Goal: Share content

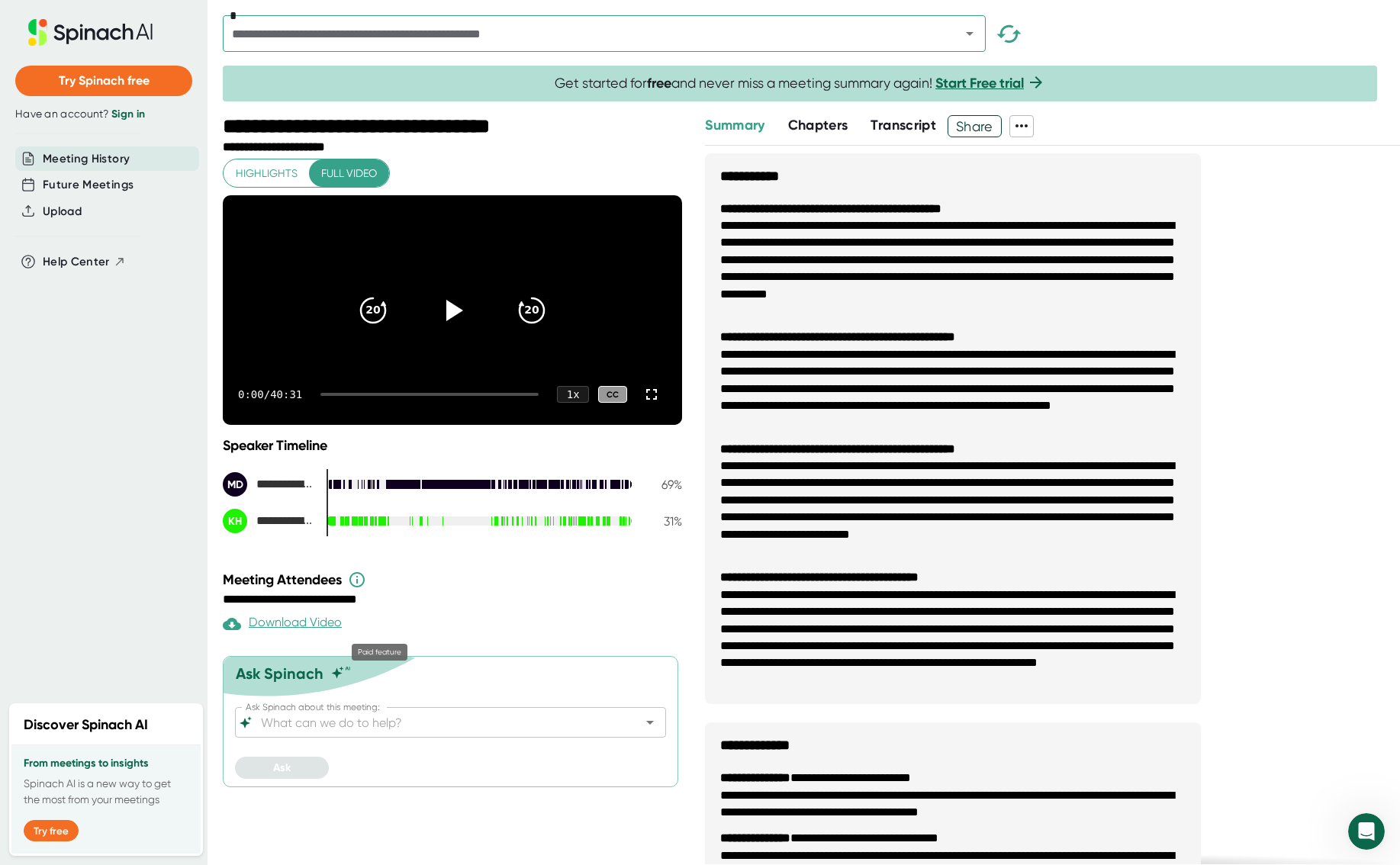
click at [280, 634] on div "Download Video" at bounding box center [282, 625] width 119 height 18
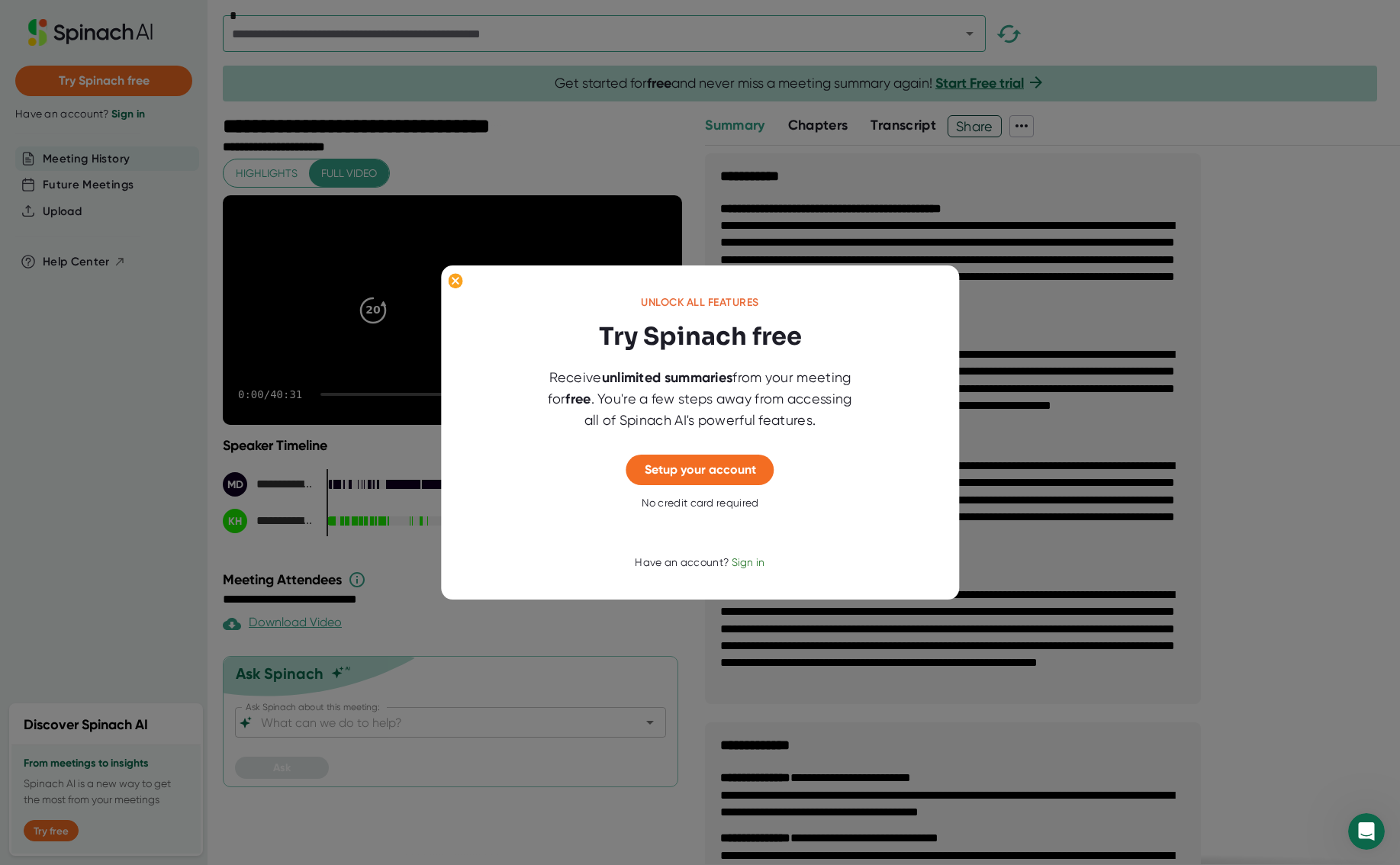
click at [599, 638] on div at bounding box center [700, 432] width 1400 height 865
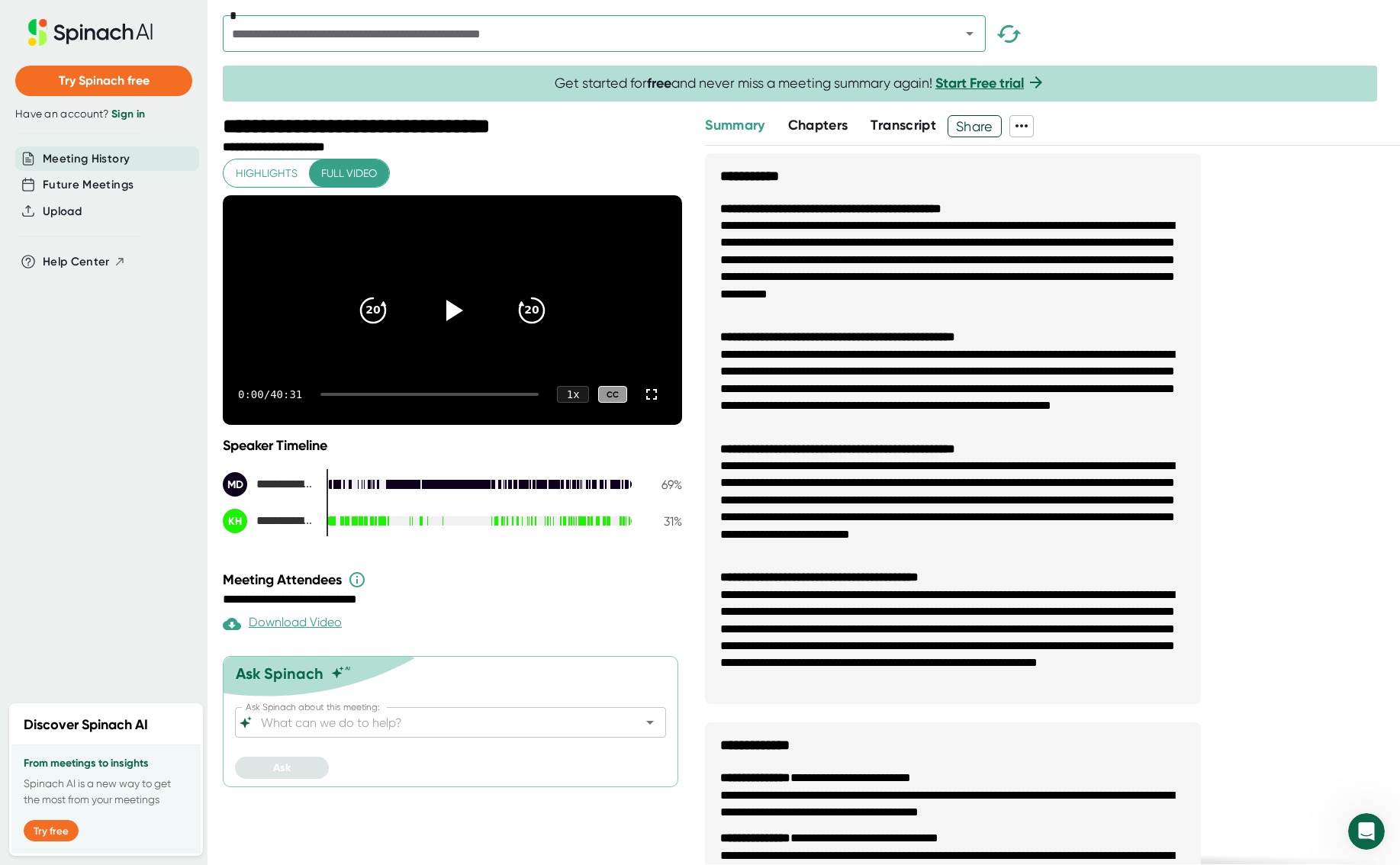
click at [980, 129] on span "Share" at bounding box center [974, 126] width 53 height 27
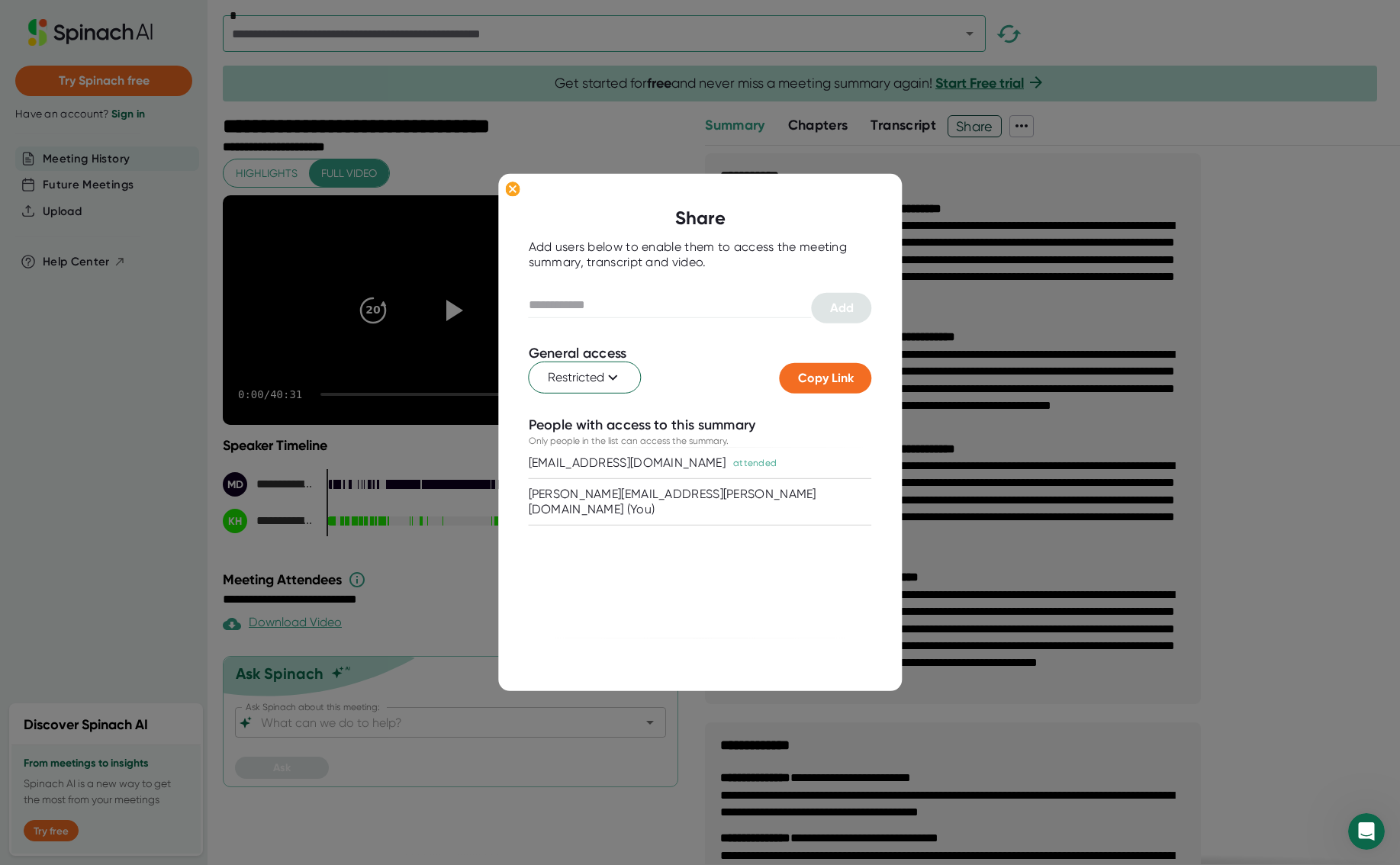
click at [798, 563] on div "[EMAIL_ADDRESS][DOMAIN_NAME] attended [PERSON_NAME][EMAIL_ADDRESS][PERSON_NAME]…" at bounding box center [700, 543] width 343 height 190
click at [588, 307] on input "text" at bounding box center [670, 305] width 283 height 24
type input "**********"
click at [841, 310] on span "Add" at bounding box center [842, 307] width 23 height 14
click at [1312, 408] on div at bounding box center [700, 432] width 1400 height 865
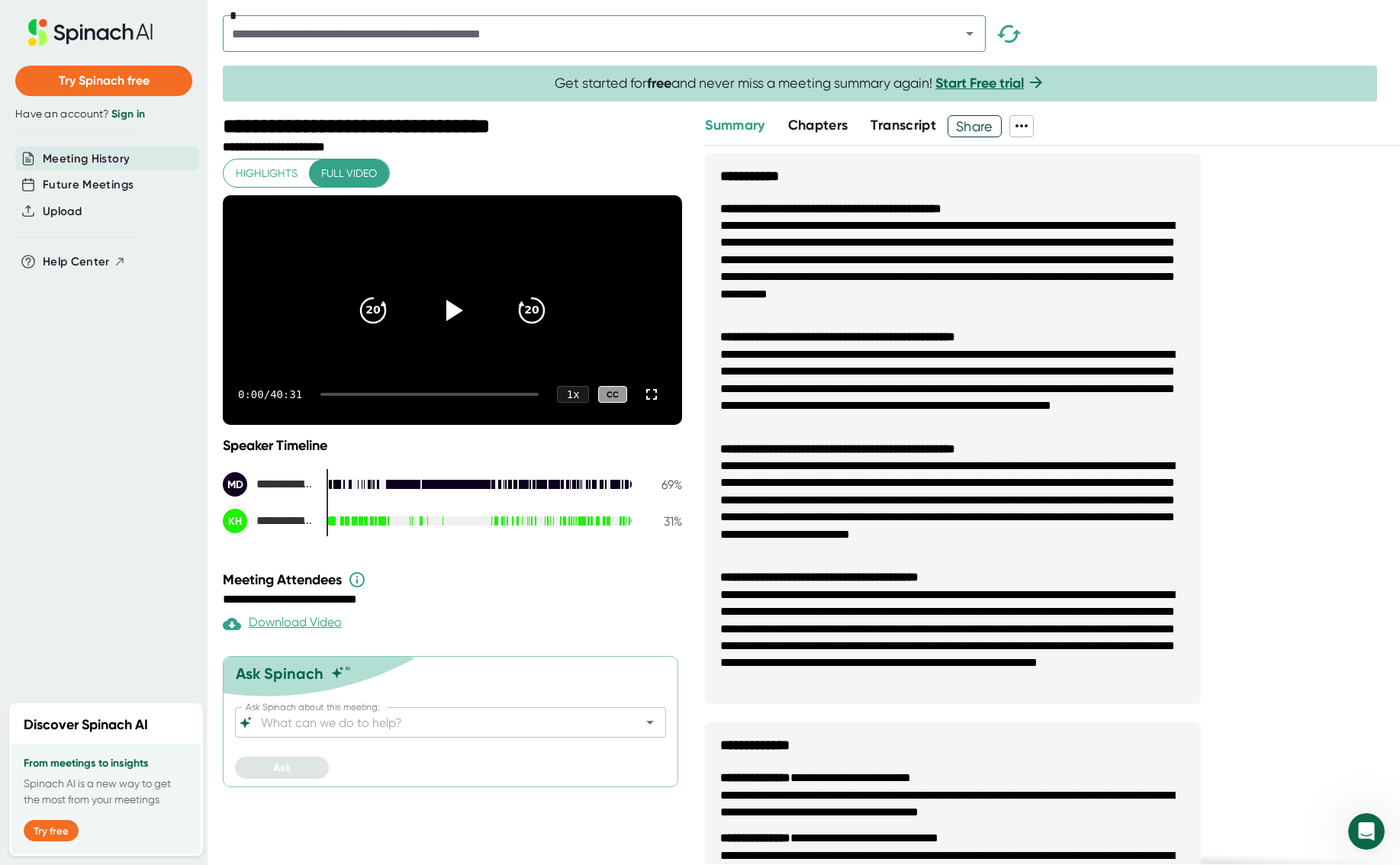
click at [984, 129] on span "Share" at bounding box center [974, 126] width 53 height 27
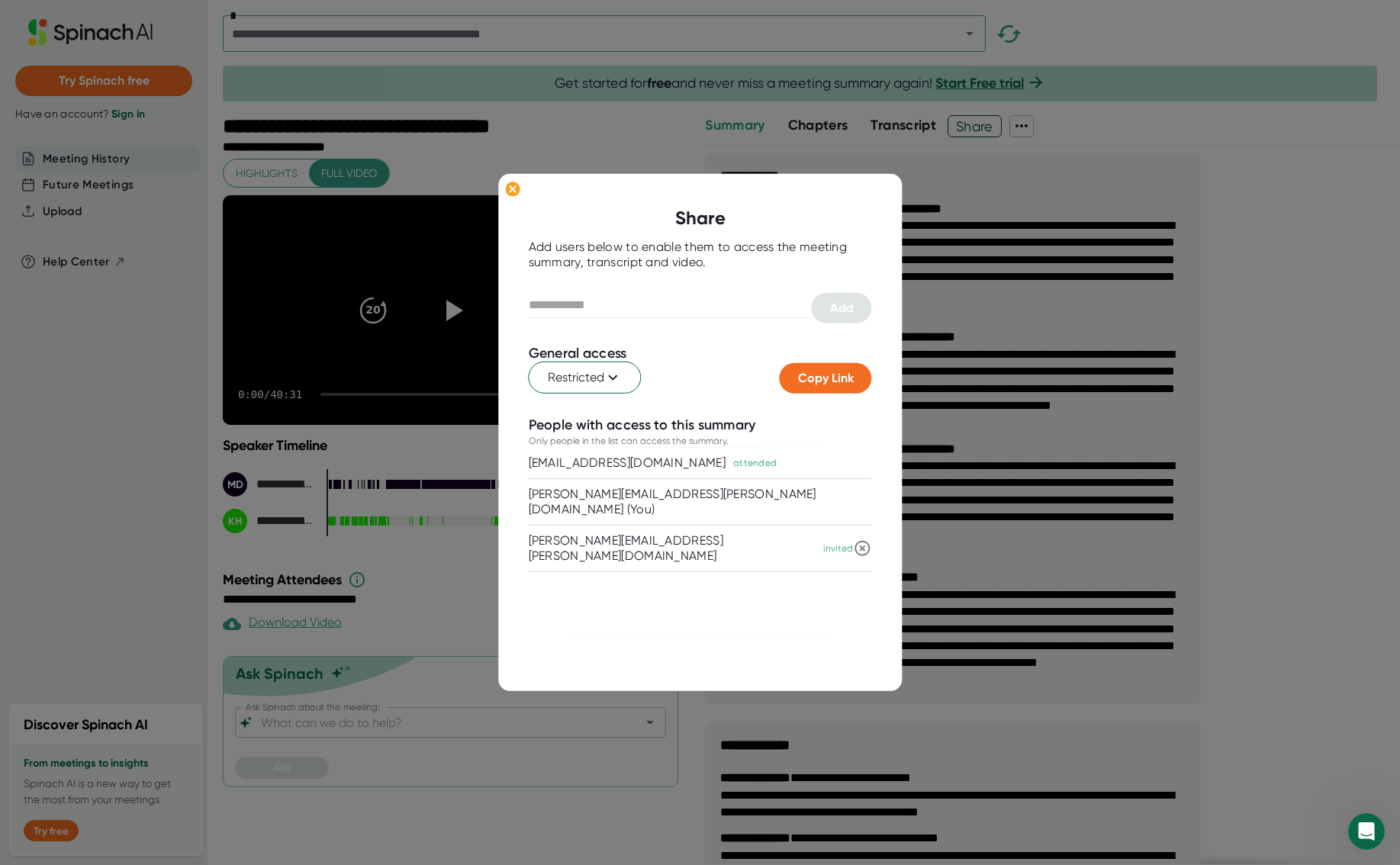
click at [654, 534] on div "[PERSON_NAME][EMAIL_ADDRESS][PERSON_NAME][DOMAIN_NAME]" at bounding box center [672, 549] width 288 height 31
click at [700, 534] on div "[PERSON_NAME][EMAIL_ADDRESS][PERSON_NAME][DOMAIN_NAME]" at bounding box center [672, 549] width 288 height 31
click at [670, 589] on div "[PERSON_NAME][EMAIL_ADDRESS][DOMAIN_NAME] attended [PERSON_NAME][EMAIL_ADDRESS]…" at bounding box center [700, 543] width 343 height 190
click at [811, 372] on span "Copy Link" at bounding box center [826, 377] width 56 height 14
click at [612, 380] on icon at bounding box center [614, 377] width 18 height 18
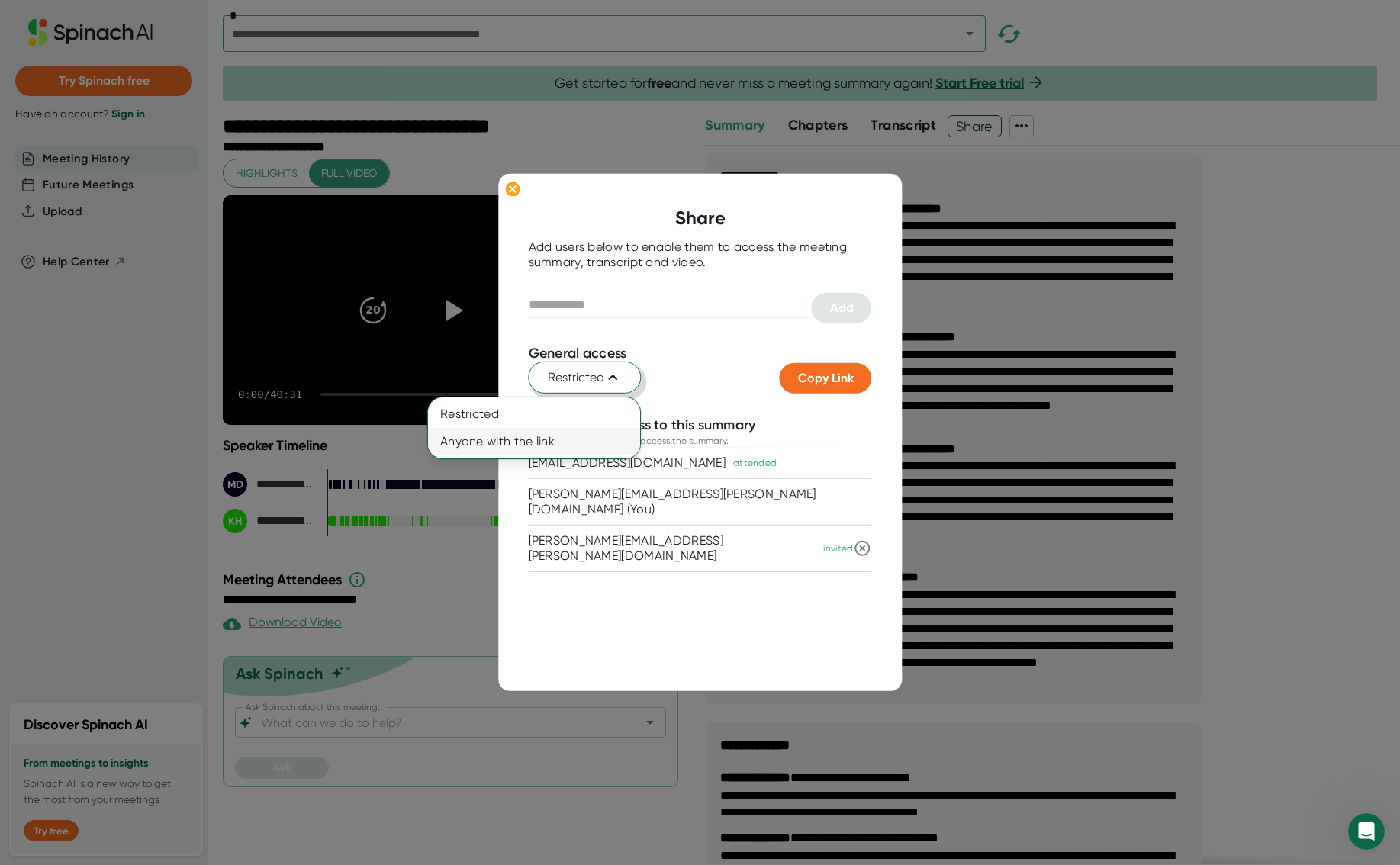
click at [505, 439] on div "Anyone with the link" at bounding box center [497, 442] width 138 height 28
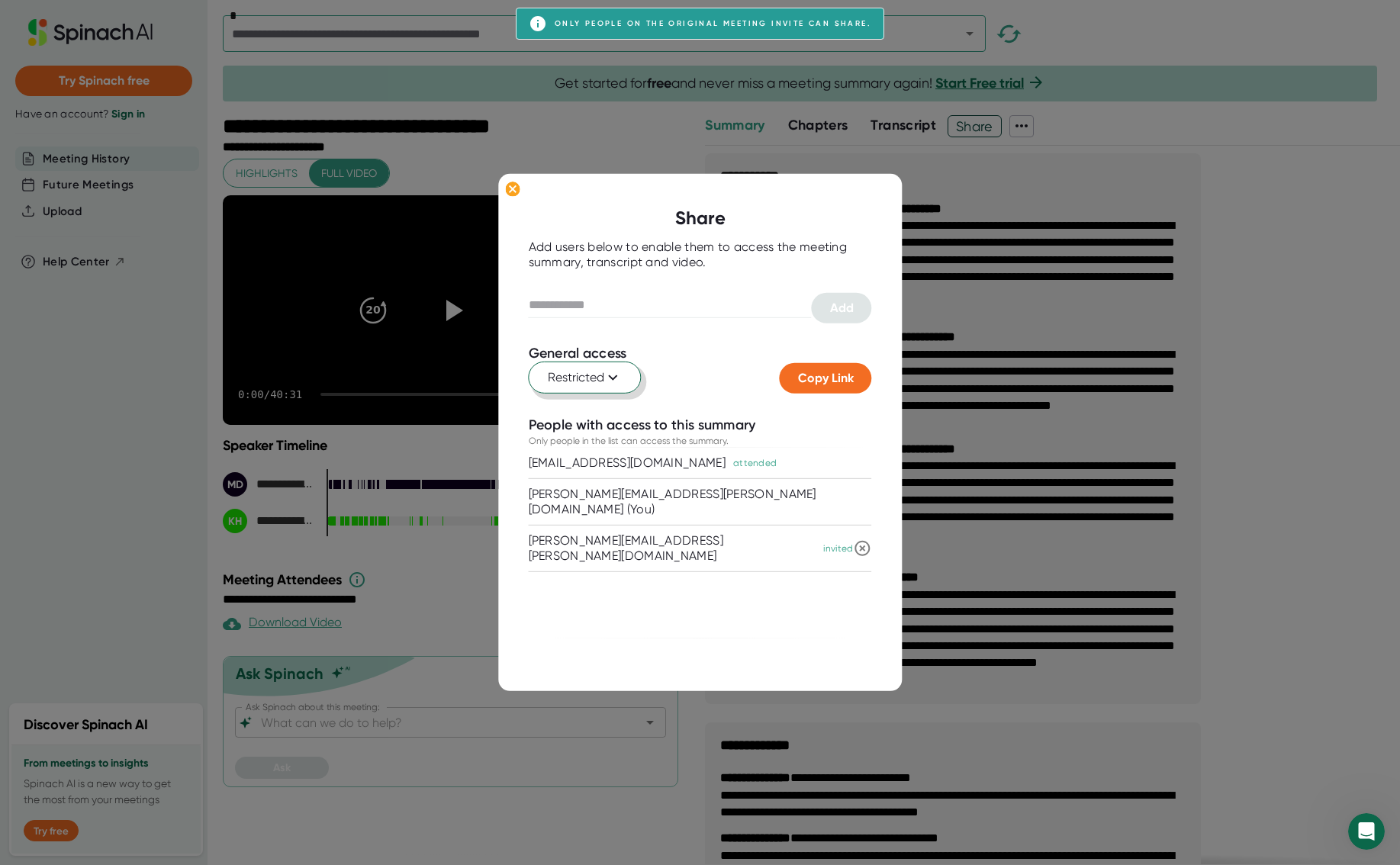
click at [844, 424] on div "People with access to this summary" at bounding box center [700, 425] width 343 height 18
click at [824, 381] on span "Copy Link" at bounding box center [826, 377] width 56 height 14
click at [53, 439] on div at bounding box center [700, 432] width 1400 height 865
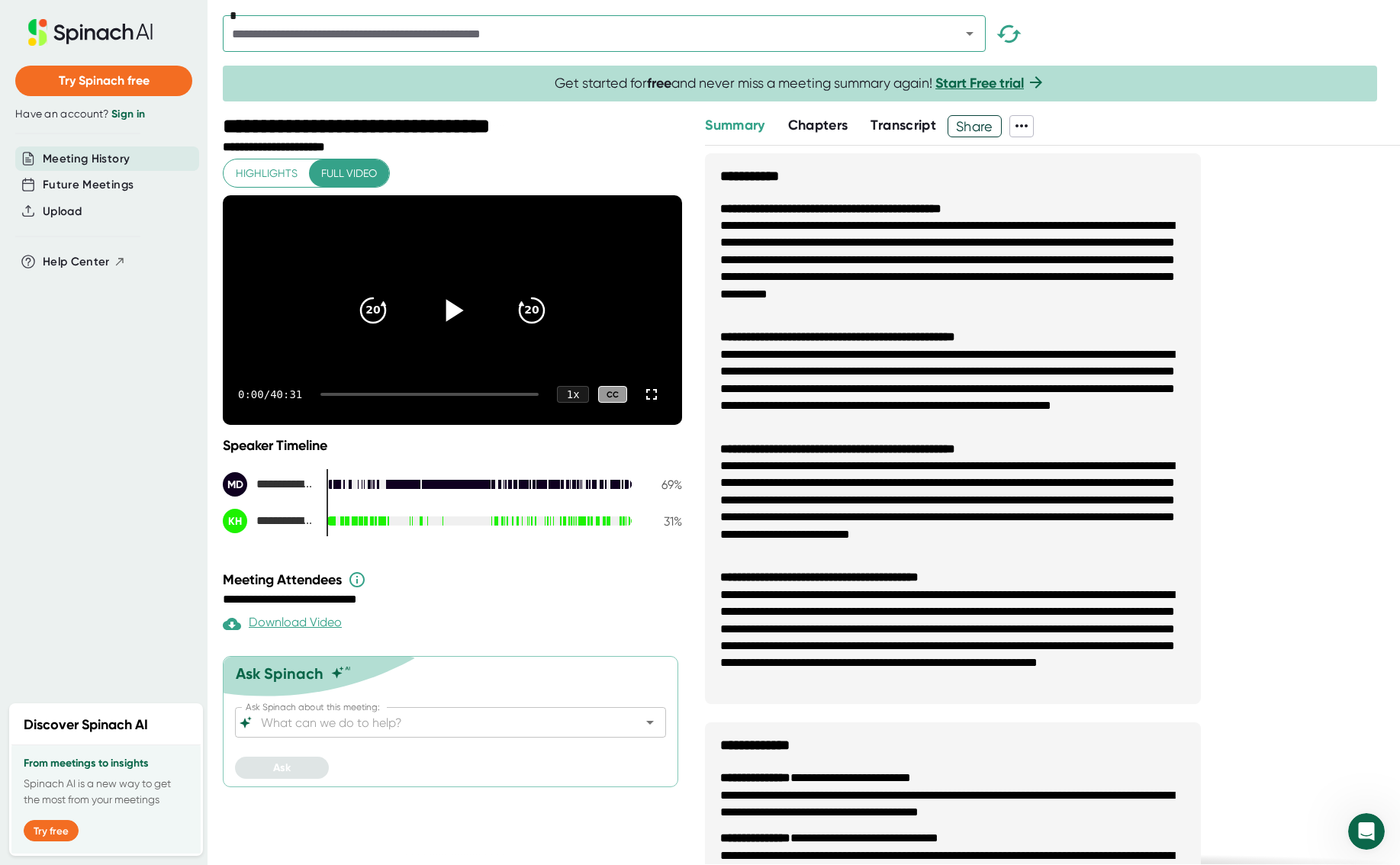
click at [456, 316] on icon at bounding box center [452, 310] width 38 height 38
click at [336, 419] on div "0:03 / 40:31 1 x CC" at bounding box center [452, 394] width 459 height 61
click at [336, 396] on div at bounding box center [429, 395] width 218 height 3
click at [344, 396] on div at bounding box center [429, 395] width 218 height 3
click at [366, 396] on div at bounding box center [429, 395] width 218 height 3
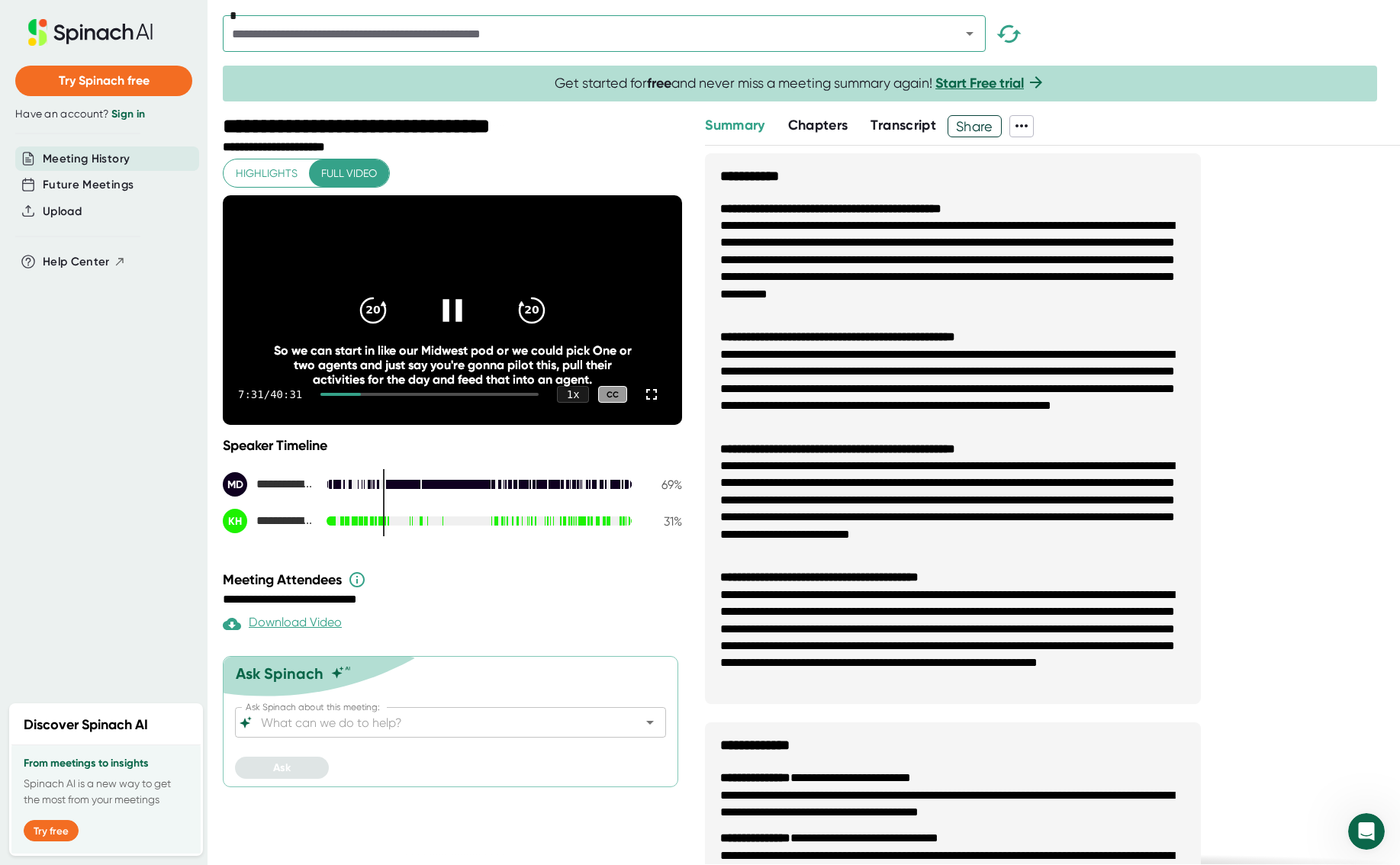
click at [399, 420] on div "7:31 / 40:31 1 x CC" at bounding box center [452, 394] width 459 height 61
click at [403, 425] on div "7:31 / 40:31 1 x CC" at bounding box center [452, 394] width 459 height 61
click at [403, 396] on div at bounding box center [429, 395] width 218 height 3
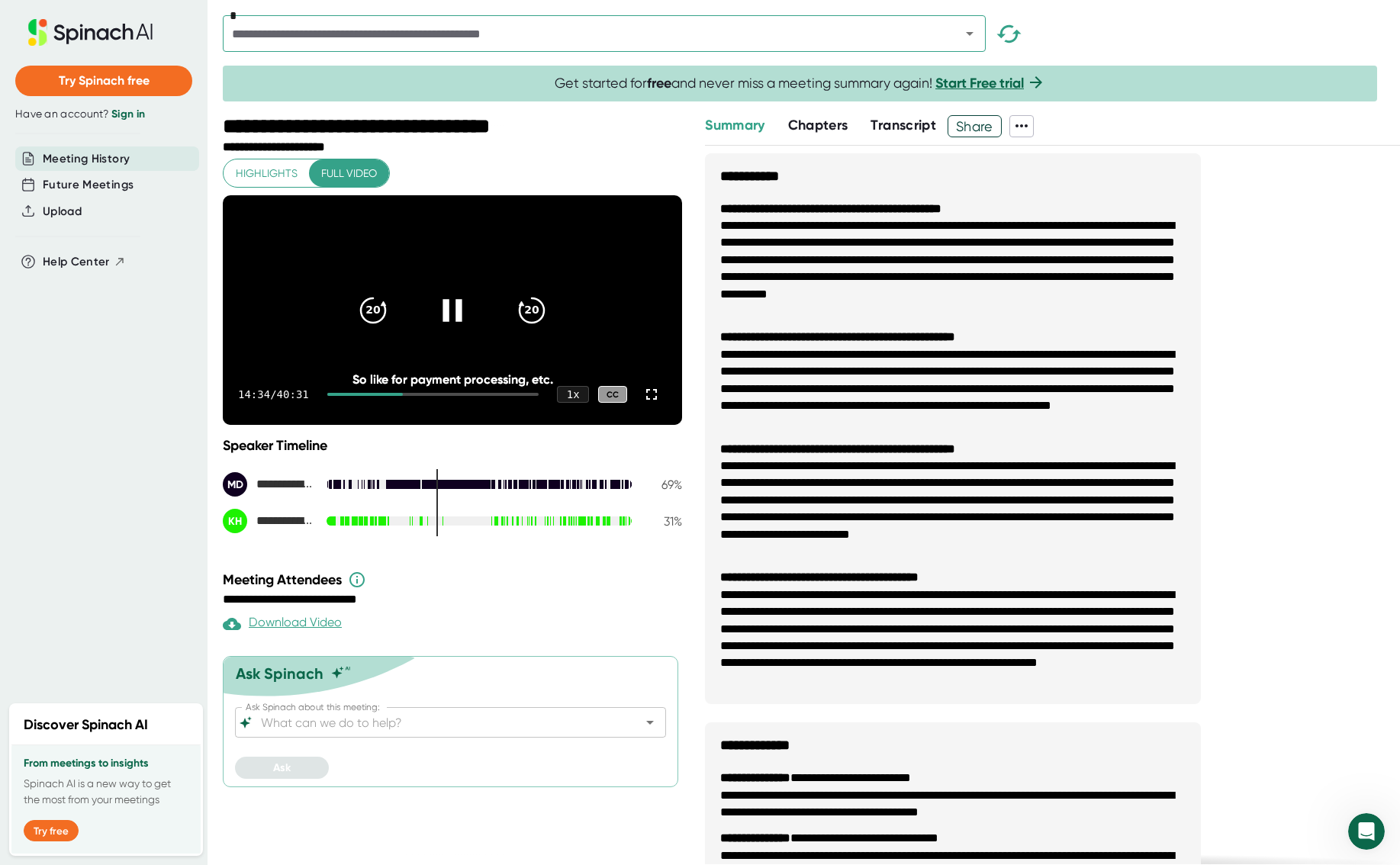
click at [439, 396] on div at bounding box center [432, 395] width 211 height 3
click at [464, 396] on div at bounding box center [432, 395] width 211 height 3
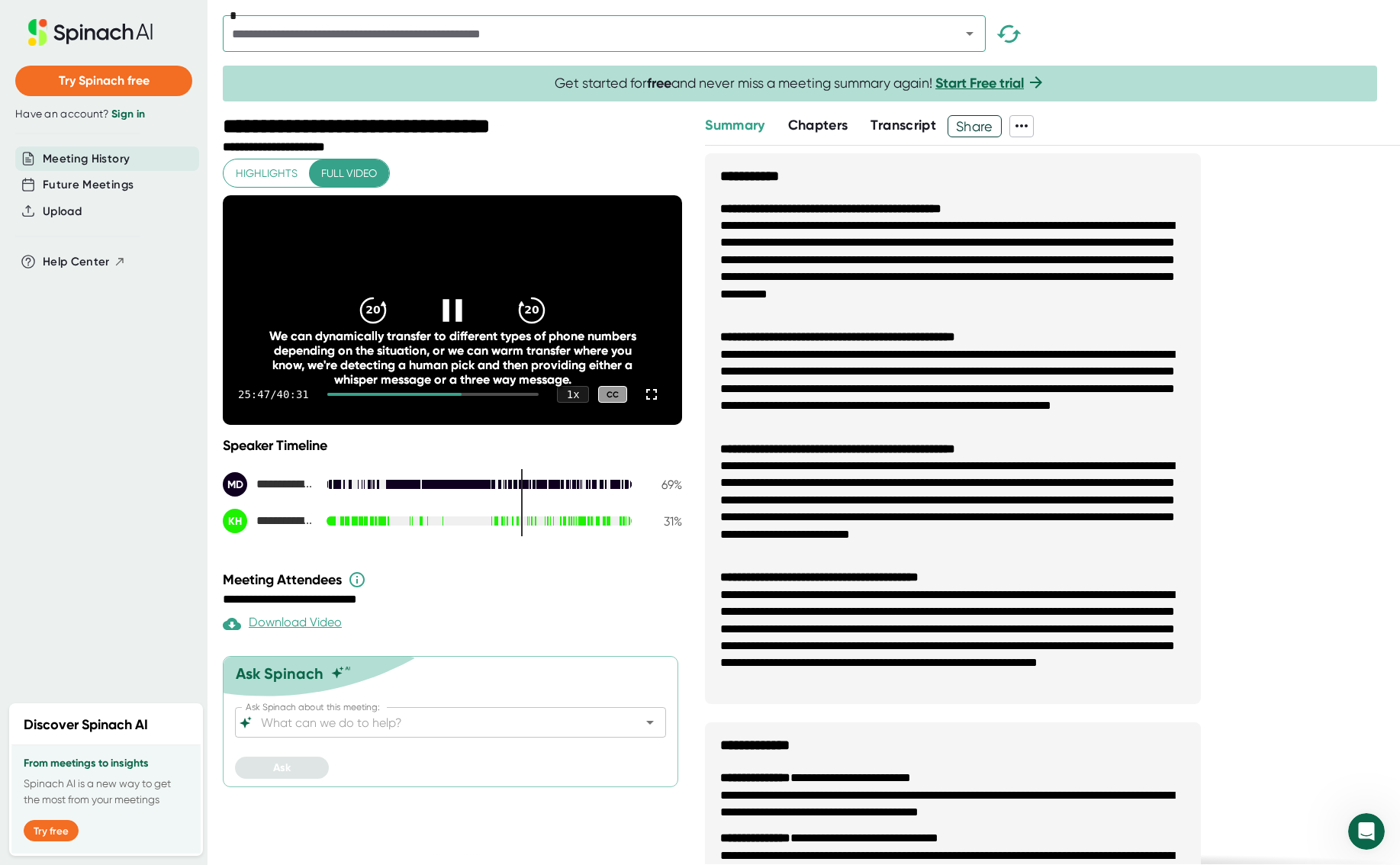
click at [490, 396] on div at bounding box center [432, 395] width 211 height 3
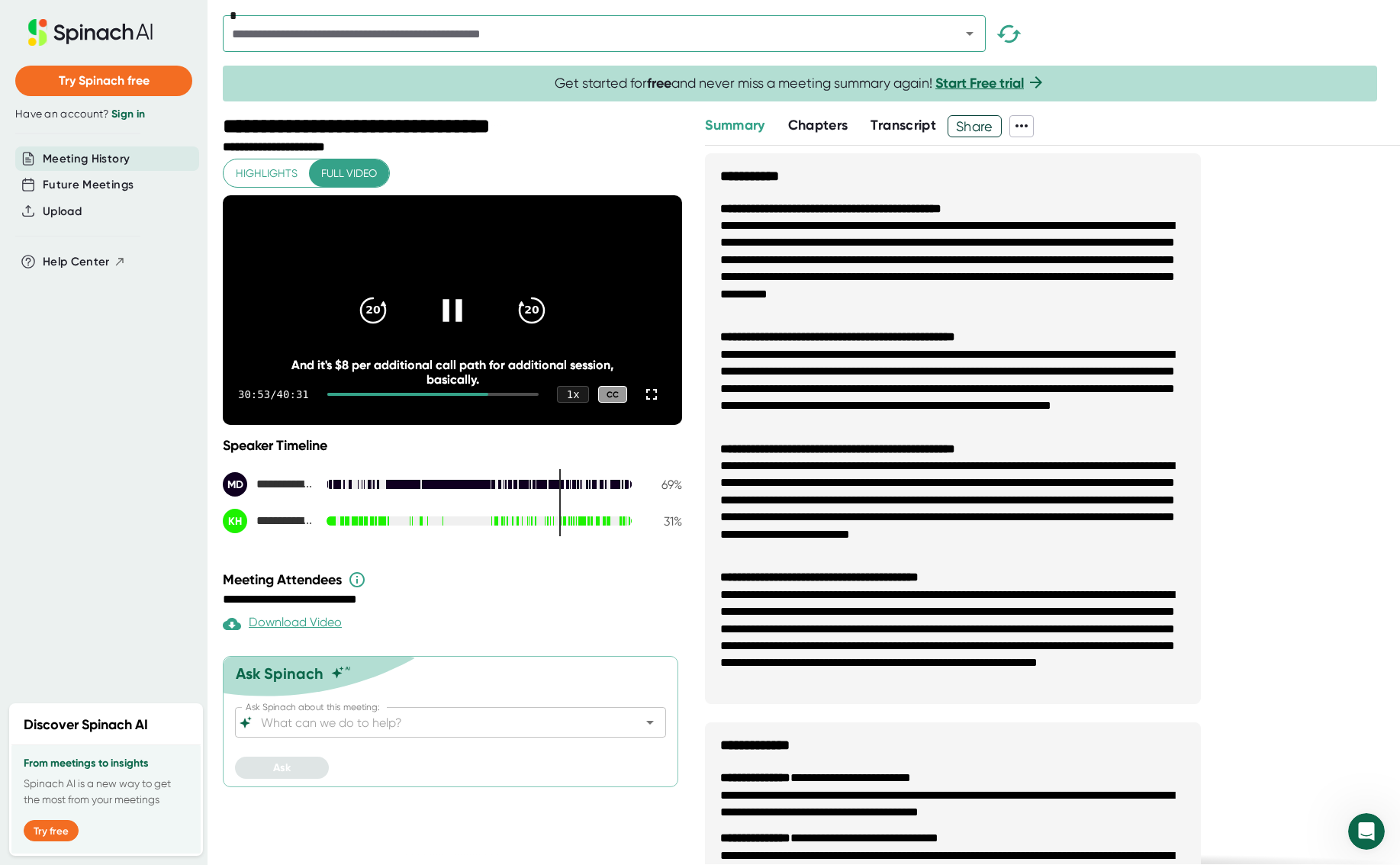
click at [512, 396] on div at bounding box center [432, 395] width 211 height 3
click at [528, 396] on div at bounding box center [432, 395] width 211 height 3
